Goal: Navigation & Orientation: Understand site structure

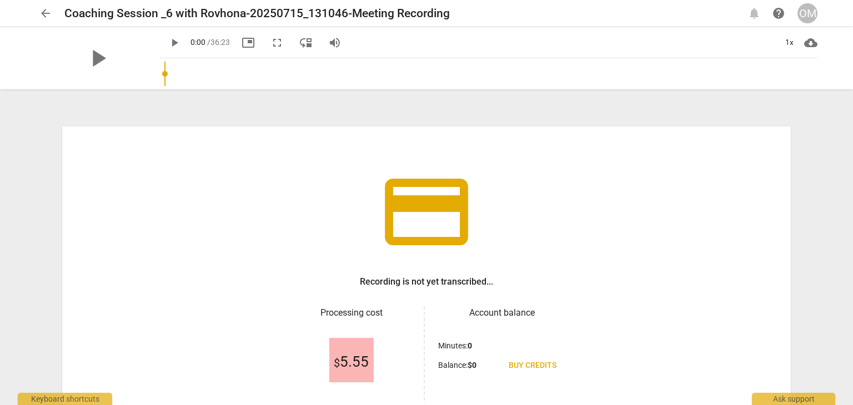
scroll to position [95, 0]
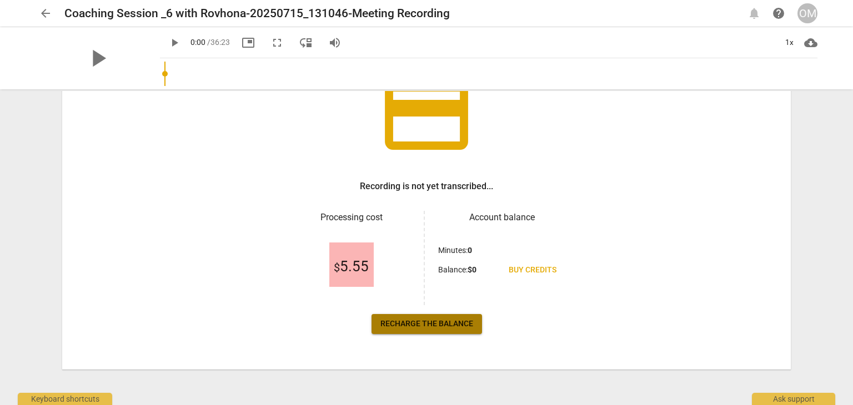
click at [424, 324] on span "Recharge the balance" at bounding box center [426, 324] width 93 height 11
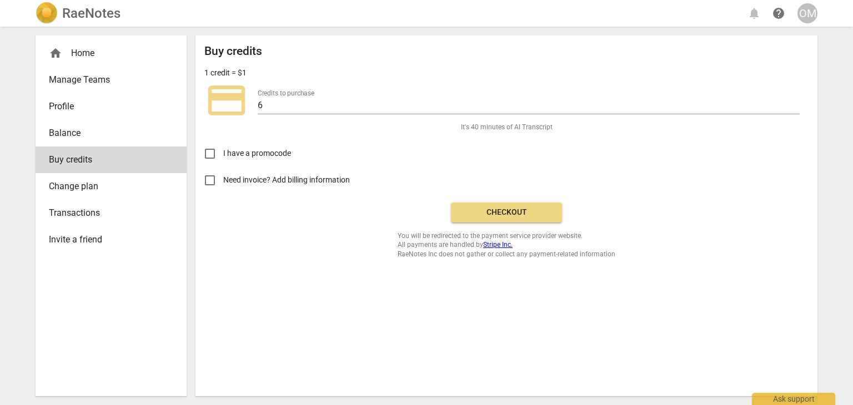
click at [60, 188] on span "Change plan" at bounding box center [106, 186] width 115 height 13
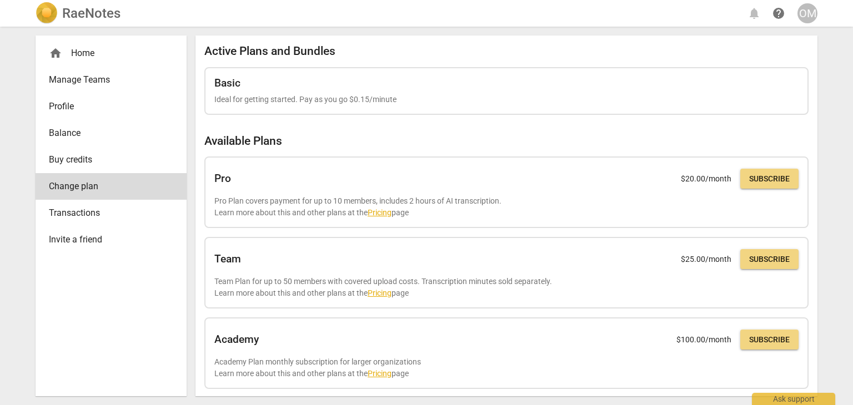
click at [67, 211] on span "Transactions" at bounding box center [106, 213] width 115 height 13
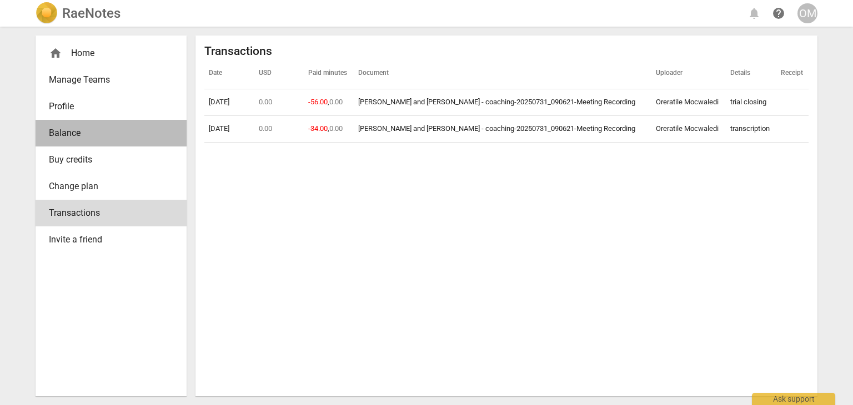
click at [73, 132] on span "Balance" at bounding box center [106, 133] width 115 height 13
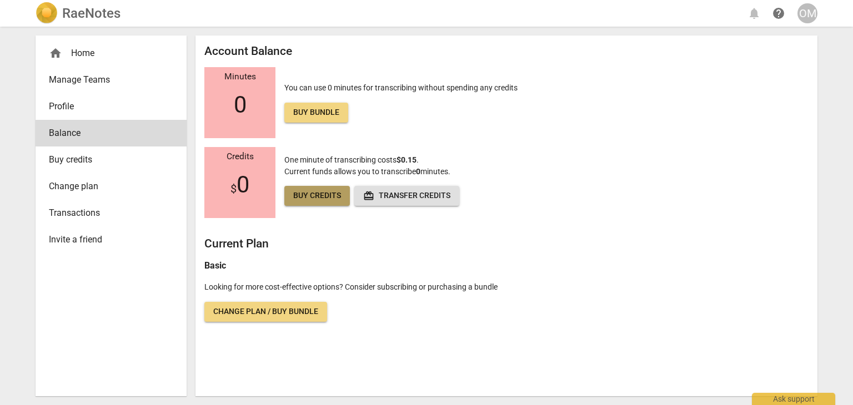
click at [321, 194] on span "Buy credits" at bounding box center [317, 195] width 48 height 11
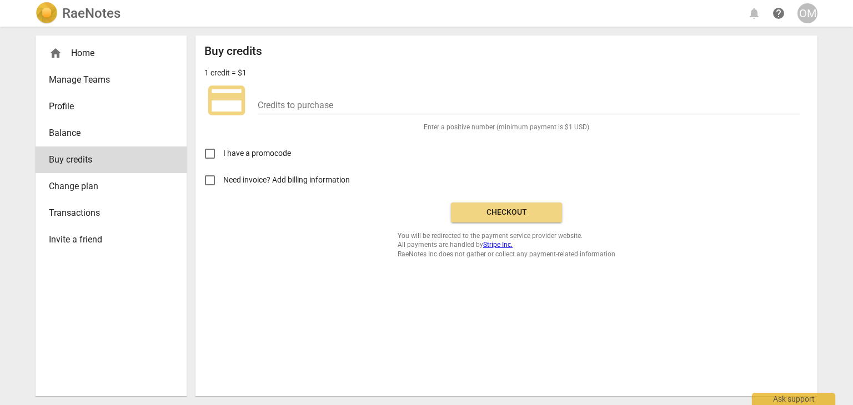
click at [95, 103] on span "Profile" at bounding box center [106, 106] width 115 height 13
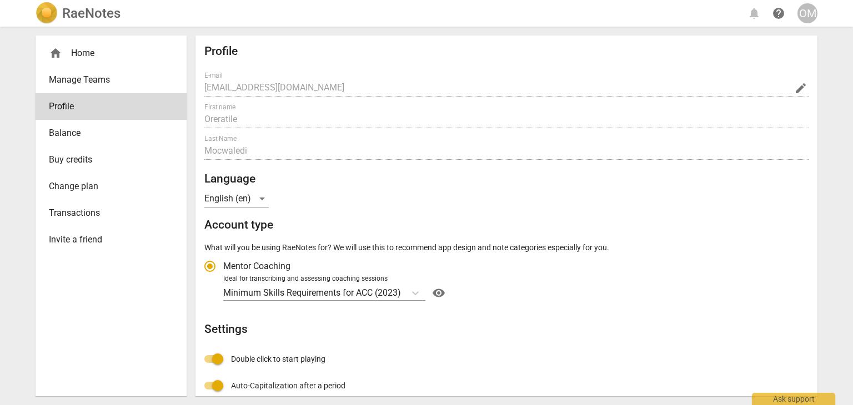
radio input "false"
click at [94, 89] on link "Manage Teams" at bounding box center [111, 80] width 151 height 27
